Goal: Check status: Check status

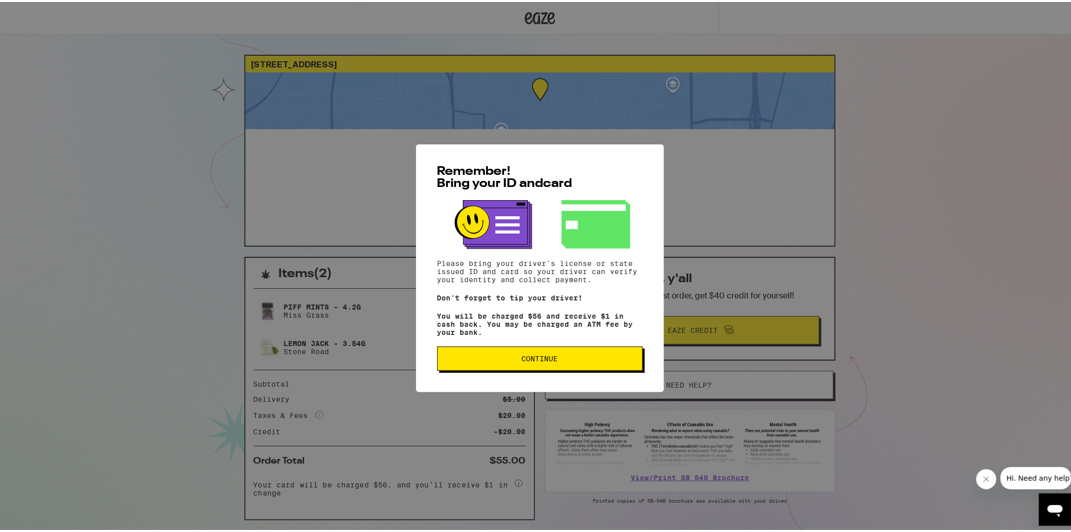
click at [210, 221] on div "Remember! Bring your ID and card Please bring your driver's license or state is…" at bounding box center [540, 266] width 1080 height 532
click at [511, 358] on span "Continue" at bounding box center [540, 356] width 188 height 7
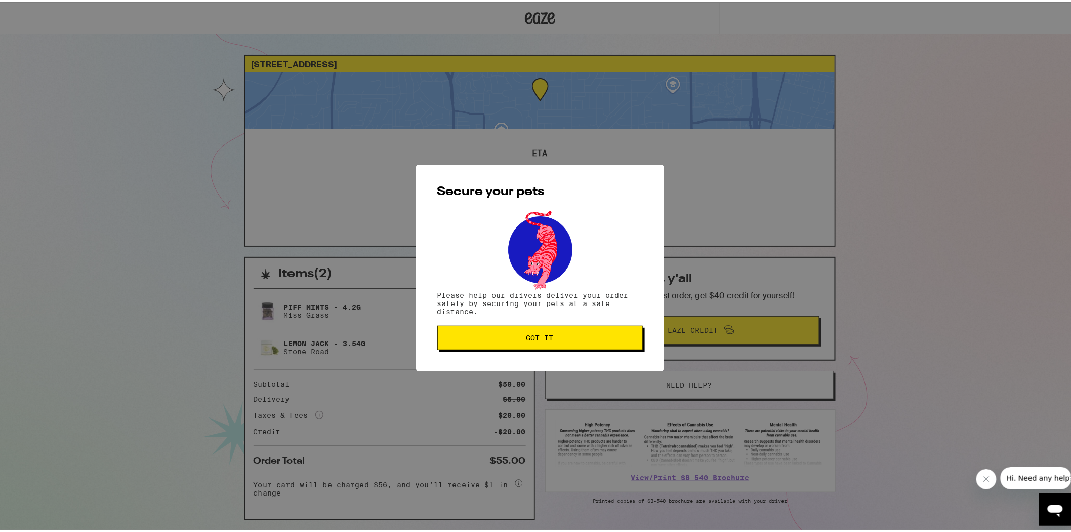
click at [455, 344] on button "Got it" at bounding box center [540, 335] width 206 height 24
